Goal: Task Accomplishment & Management: Use online tool/utility

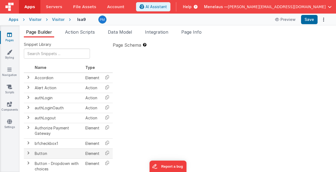
type textarea "2.98 Lsa8 ? - >2.87 Lsa9 - try Dom performance CSS classes 2.95 - fast kbshow A…"
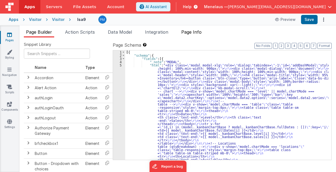
click at [201, 32] on span "Page Info" at bounding box center [191, 31] width 20 height 5
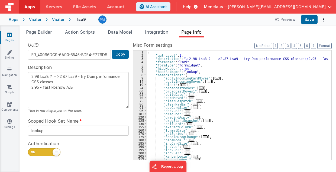
click at [278, 80] on div "{ "authLevel" : 1 , "description" : " \r 2.98 Lsa8 ? - >2.87 Lsa9 - try Dom per…" at bounding box center [238, 108] width 182 height 116
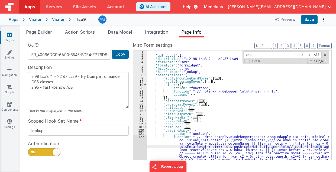
scroll to position [384, 0]
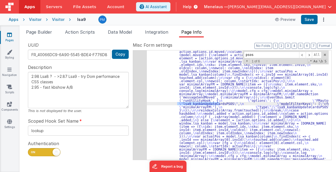
drag, startPoint x: 177, startPoint y: 103, endPoint x: 219, endPoint y: 103, distance: 41.7
click at [241, 55] on div ""function" : " // Move \n\n debugger; \n\n hasMoved = _.has([DOMAIN_NAME], 'mov…" at bounding box center [238, 104] width 182 height 109
paste input "lsa9_kanbanUpdateCardsPSOS"
type input "lsa9_kanbanUpdateCardsPSOS"
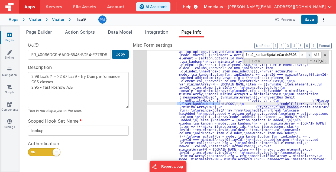
click at [311, 55] on span at bounding box center [309, 54] width 7 height 7
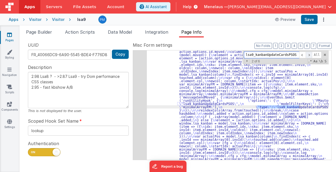
click at [311, 55] on span at bounding box center [309, 54] width 7 height 7
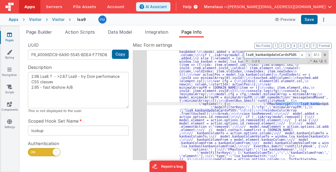
click at [311, 55] on span at bounding box center [309, 54] width 7 height 7
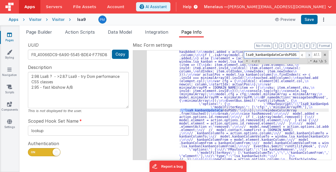
click at [311, 55] on span at bounding box center [309, 54] width 7 height 7
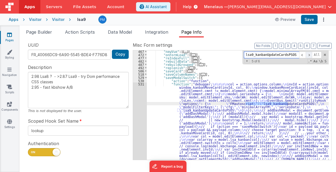
click at [311, 55] on span at bounding box center [309, 54] width 7 height 7
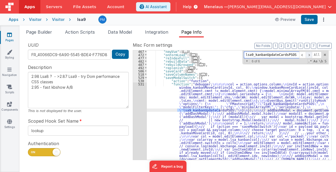
click at [311, 55] on span at bounding box center [309, 54] width 7 height 7
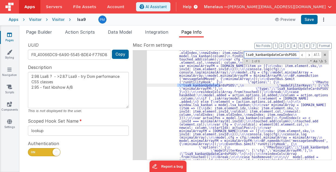
scroll to position [403, 0]
click at [248, 60] on span "+" at bounding box center [246, 61] width 5 height 4
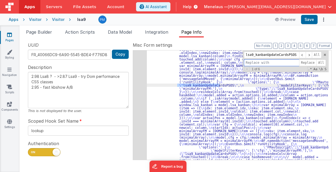
click at [254, 62] on input at bounding box center [271, 62] width 55 height 7
paste input "lsa9_kanbanUpdateCardsPSOS"
click at [275, 63] on input "lsa9_kanbanUpdateCardsPSOS" at bounding box center [271, 62] width 55 height 7
type input "lsa9_kanbanUpdCardsPSOS"
click at [320, 63] on span "All" at bounding box center [321, 62] width 10 height 7
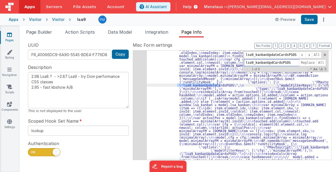
type textarea "2.98 Lsa8 ? - >2.87 Lsa9 - try Dom performance CSS classes 2.95 - fast kbshow A…"
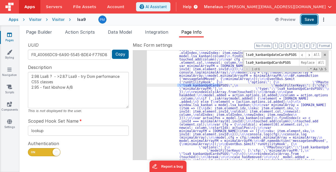
click at [310, 20] on button "Save" at bounding box center [309, 19] width 17 height 9
click at [325, 54] on span at bounding box center [325, 55] width 4 height 4
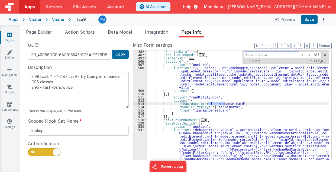
scroll to position [654, 0]
type input "kanbansetcard"
click at [310, 54] on span at bounding box center [309, 54] width 7 height 7
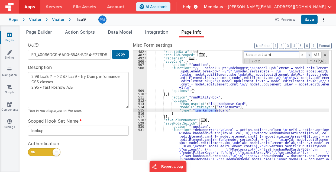
click at [310, 54] on span at bounding box center [309, 54] width 7 height 7
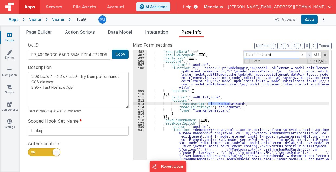
click at [310, 54] on span at bounding box center [309, 54] width 7 height 7
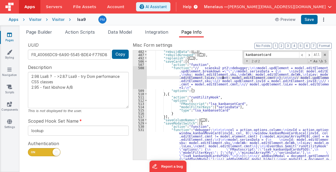
click at [142, 78] on div "508" at bounding box center [140, 77] width 14 height 23
